Goal: Task Accomplishment & Management: Manage account settings

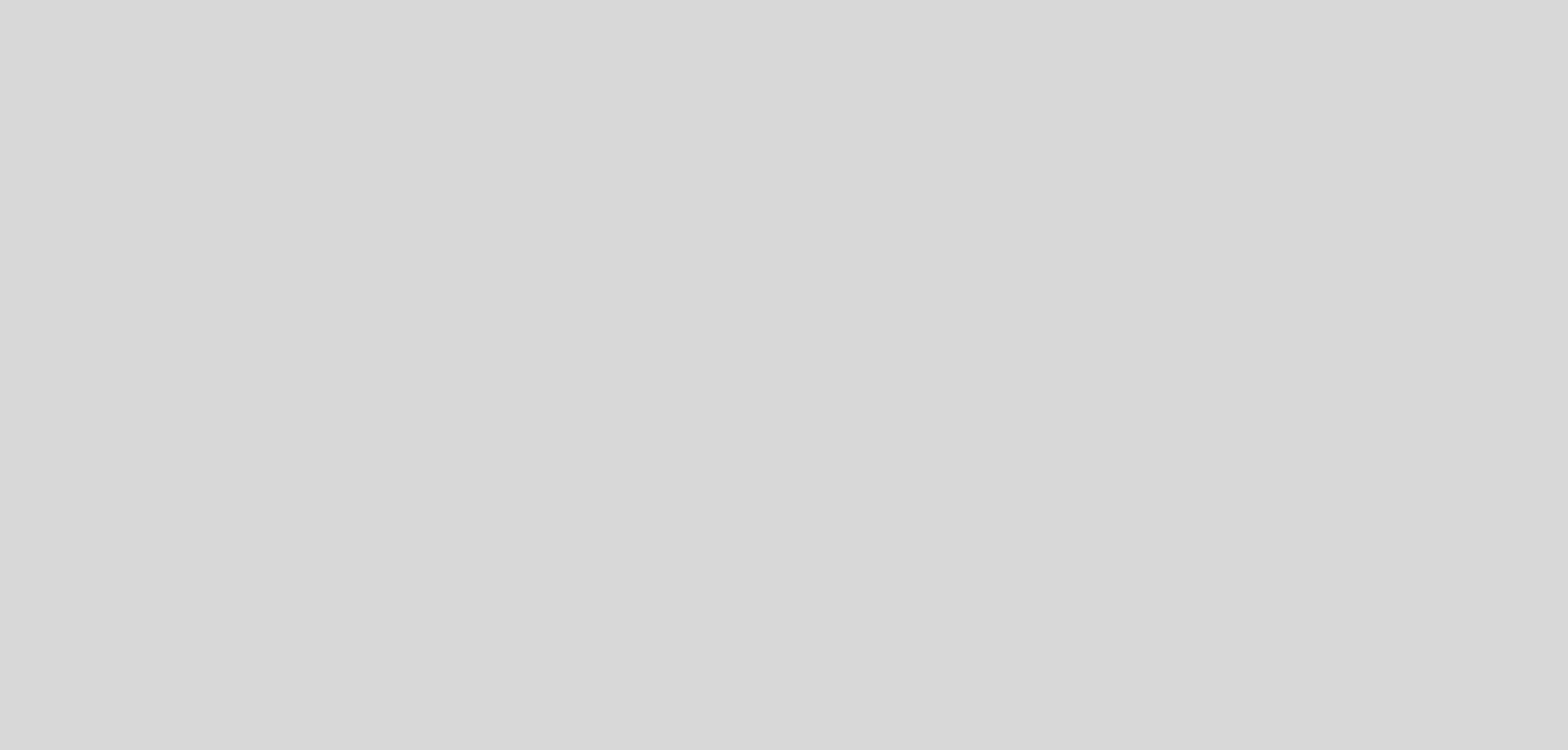
select select "es"
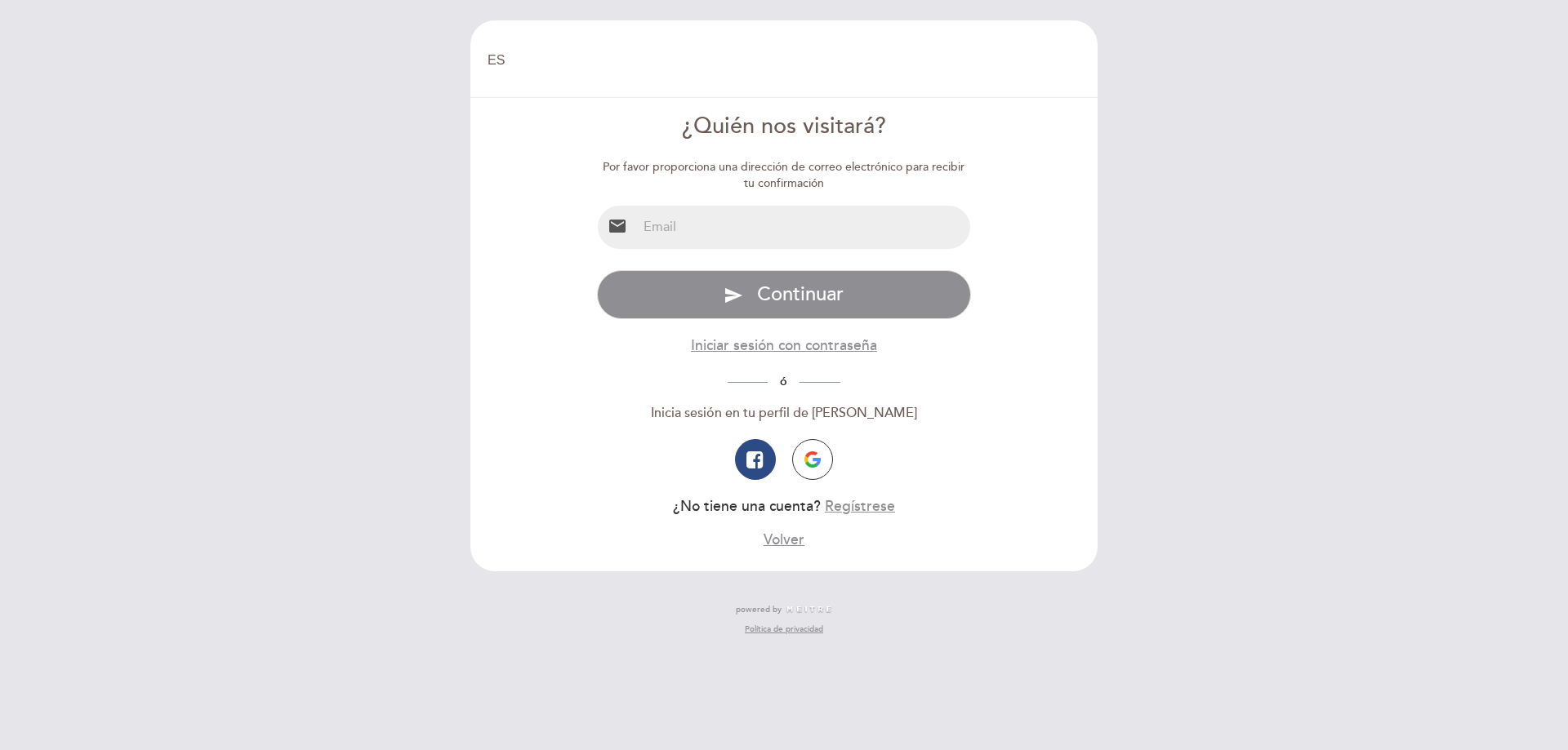
click at [785, 241] on input "email" at bounding box center [803, 227] width 334 height 43
type input "[EMAIL_ADDRESS][DOMAIN_NAME]"
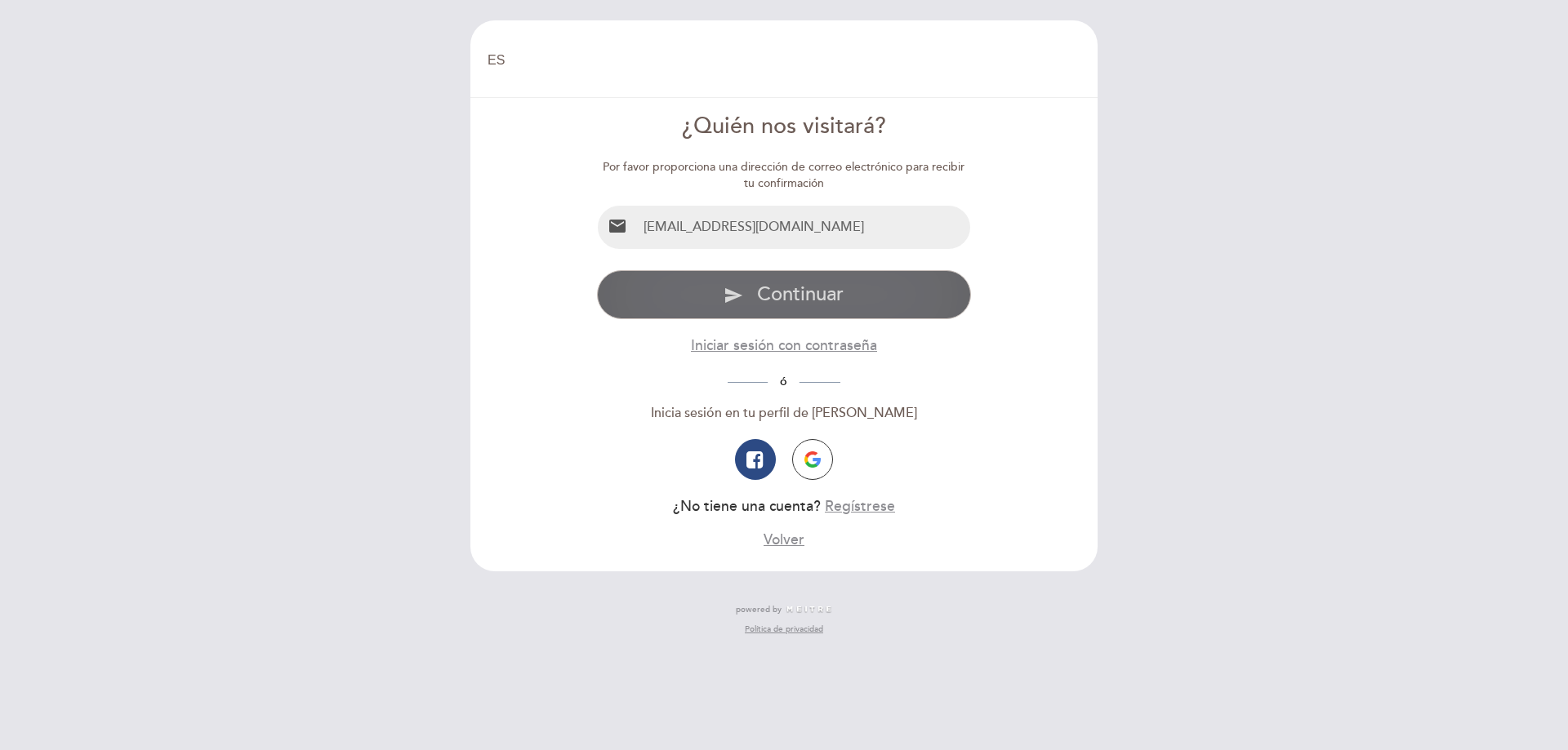
click at [782, 290] on span "Continuar" at bounding box center [800, 294] width 86 height 24
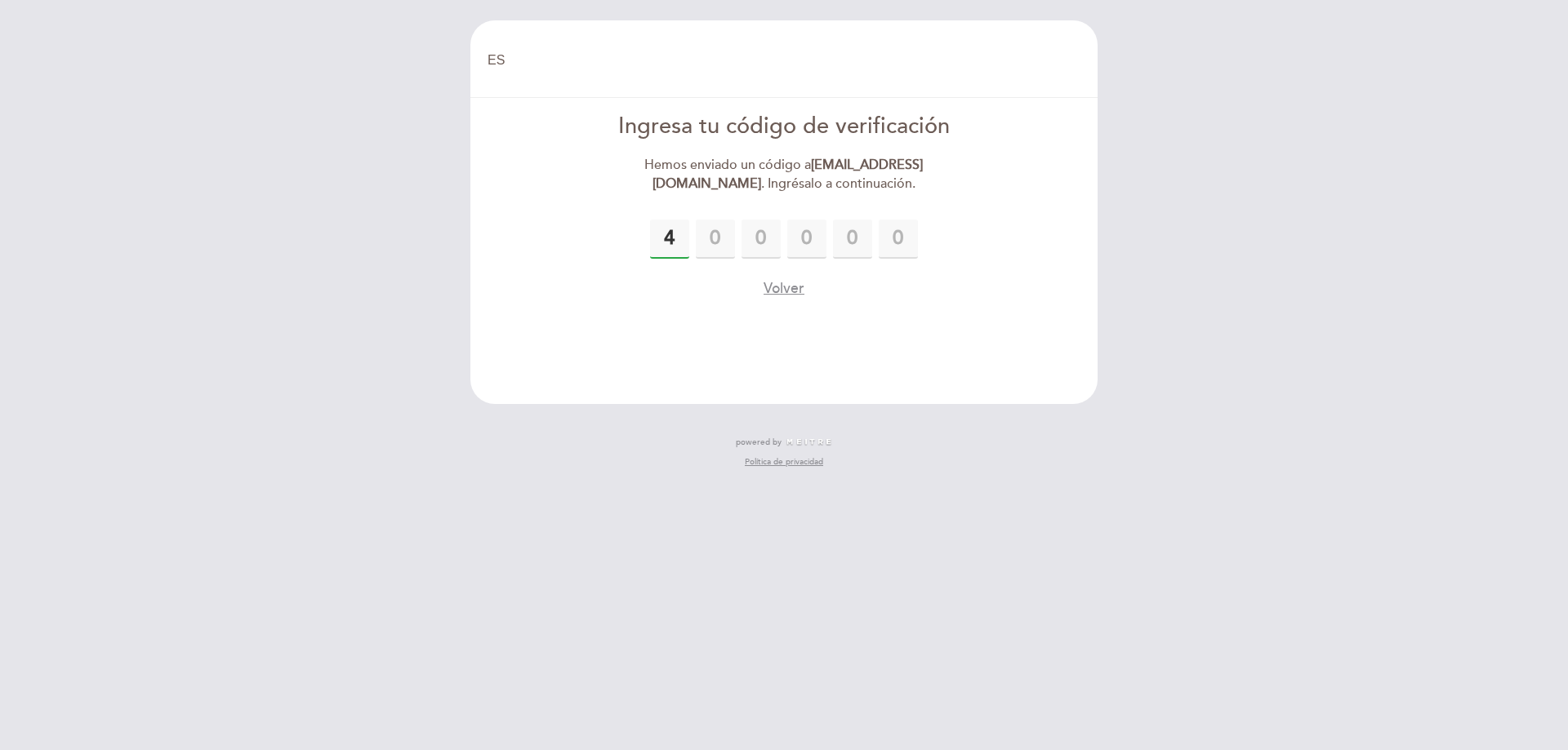
type input "4"
type input "5"
type input "1"
type input "7"
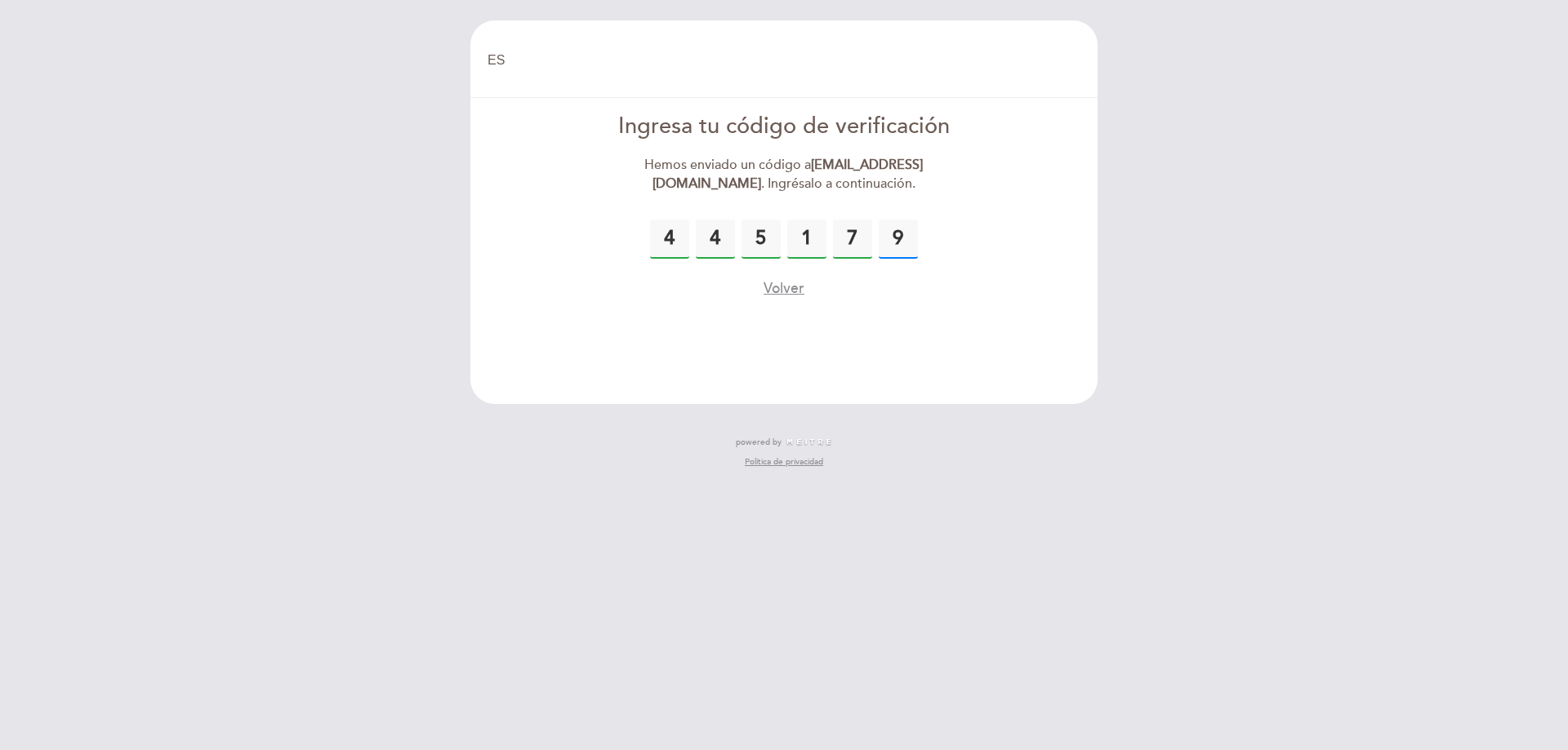
type input "9"
